Goal: Complete application form

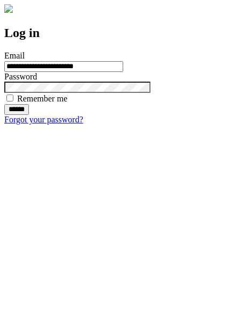
type input "**********"
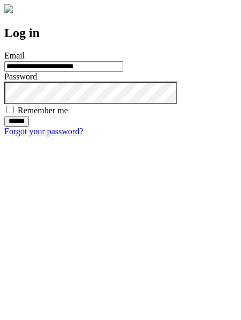
click at [29, 127] on input "******" at bounding box center [16, 121] width 25 height 11
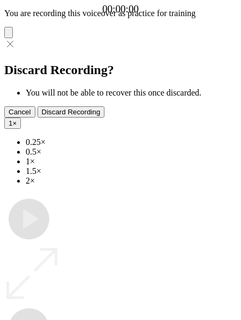
type input "**********"
